Goal: Task Accomplishment & Management: Manage account settings

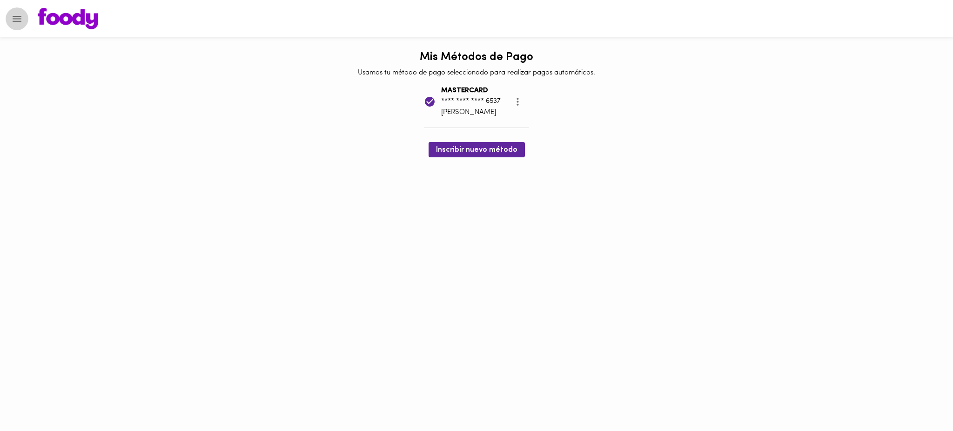
click at [11, 22] on icon "Menu" at bounding box center [17, 19] width 12 height 12
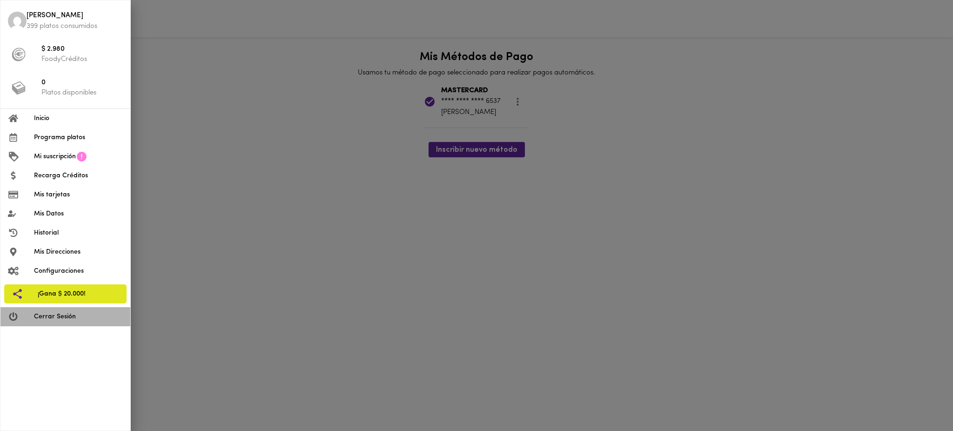
click at [61, 318] on span "Cerrar Sesión" at bounding box center [78, 317] width 89 height 10
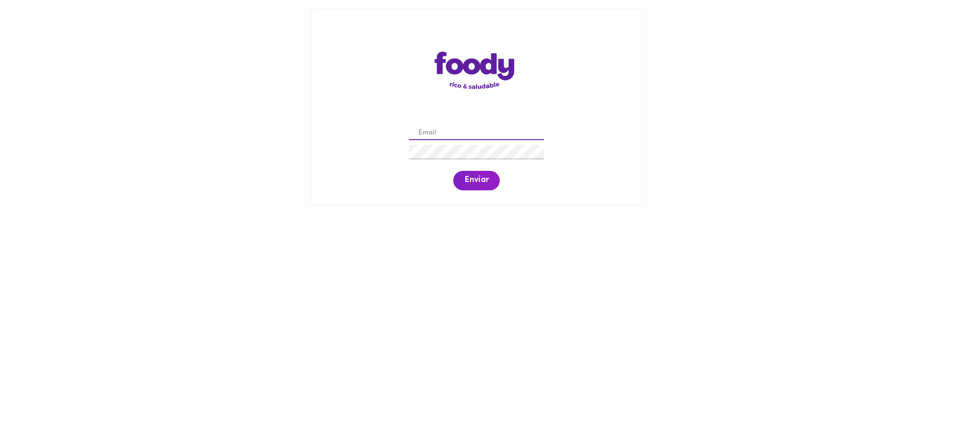
click at [437, 137] on input "email" at bounding box center [476, 133] width 135 height 14
paste input "[PERSON_NAME][EMAIL_ADDRESS][PERSON_NAME][DOMAIN_NAME]"
type input "[PERSON_NAME][EMAIL_ADDRESS][PERSON_NAME][DOMAIN_NAME]"
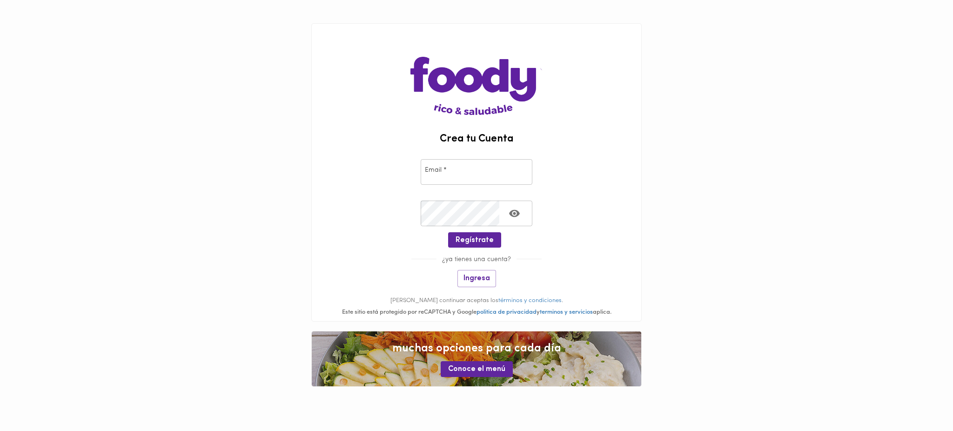
click at [462, 171] on input "email" at bounding box center [477, 172] width 112 height 26
paste input "[PERSON_NAME][EMAIL_ADDRESS][PERSON_NAME][DOMAIN_NAME]"
type input "[PERSON_NAME][EMAIL_ADDRESS][PERSON_NAME][DOMAIN_NAME]"
click at [512, 211] on icon "Toggle password visibility" at bounding box center [514, 212] width 11 height 7
click at [470, 238] on span "Regístrate" at bounding box center [475, 240] width 38 height 9
